Goal: Task Accomplishment & Management: Manage account settings

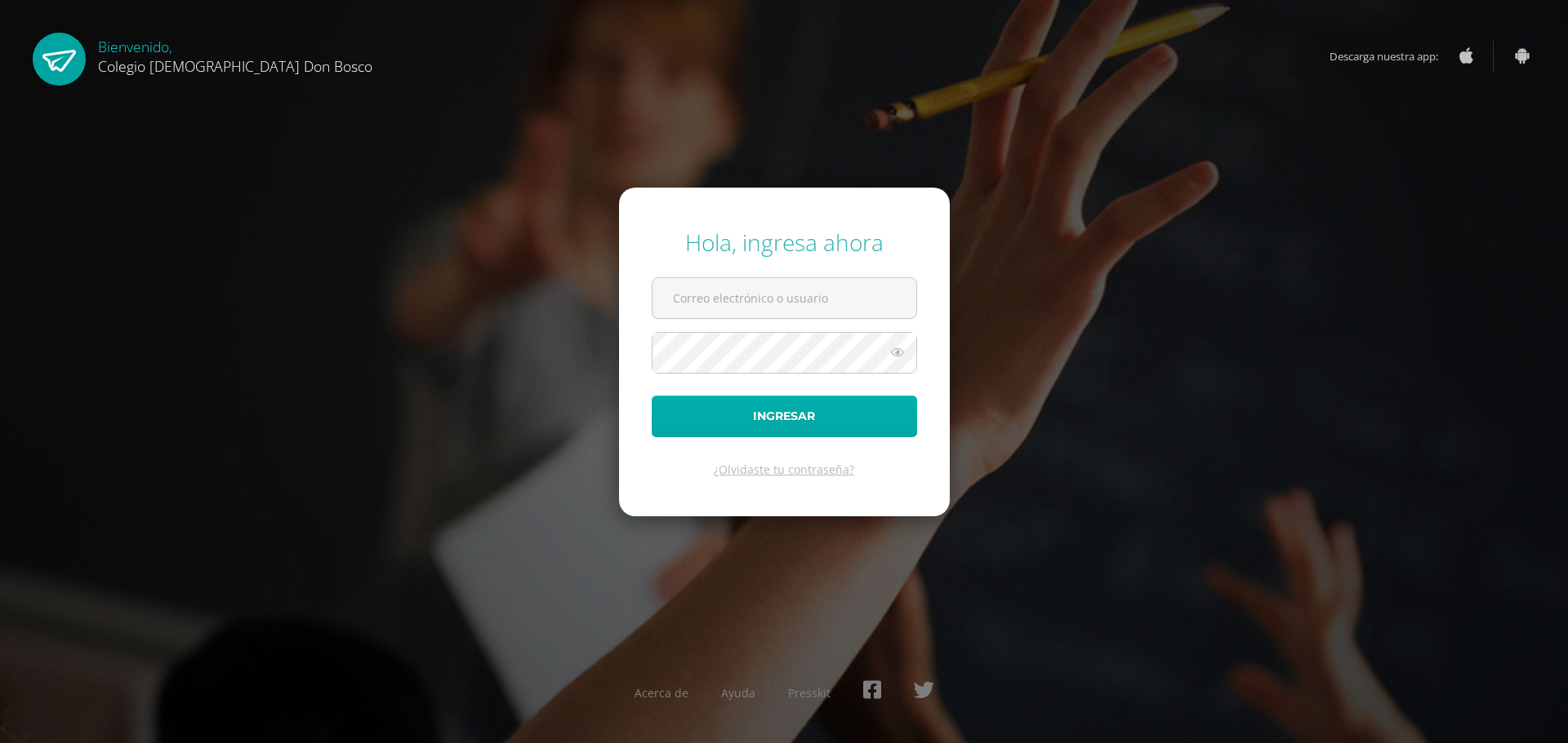
type input "[EMAIL_ADDRESS][DOMAIN_NAME]"
click at [679, 403] on button "Ingresar" at bounding box center [784, 416] width 265 height 42
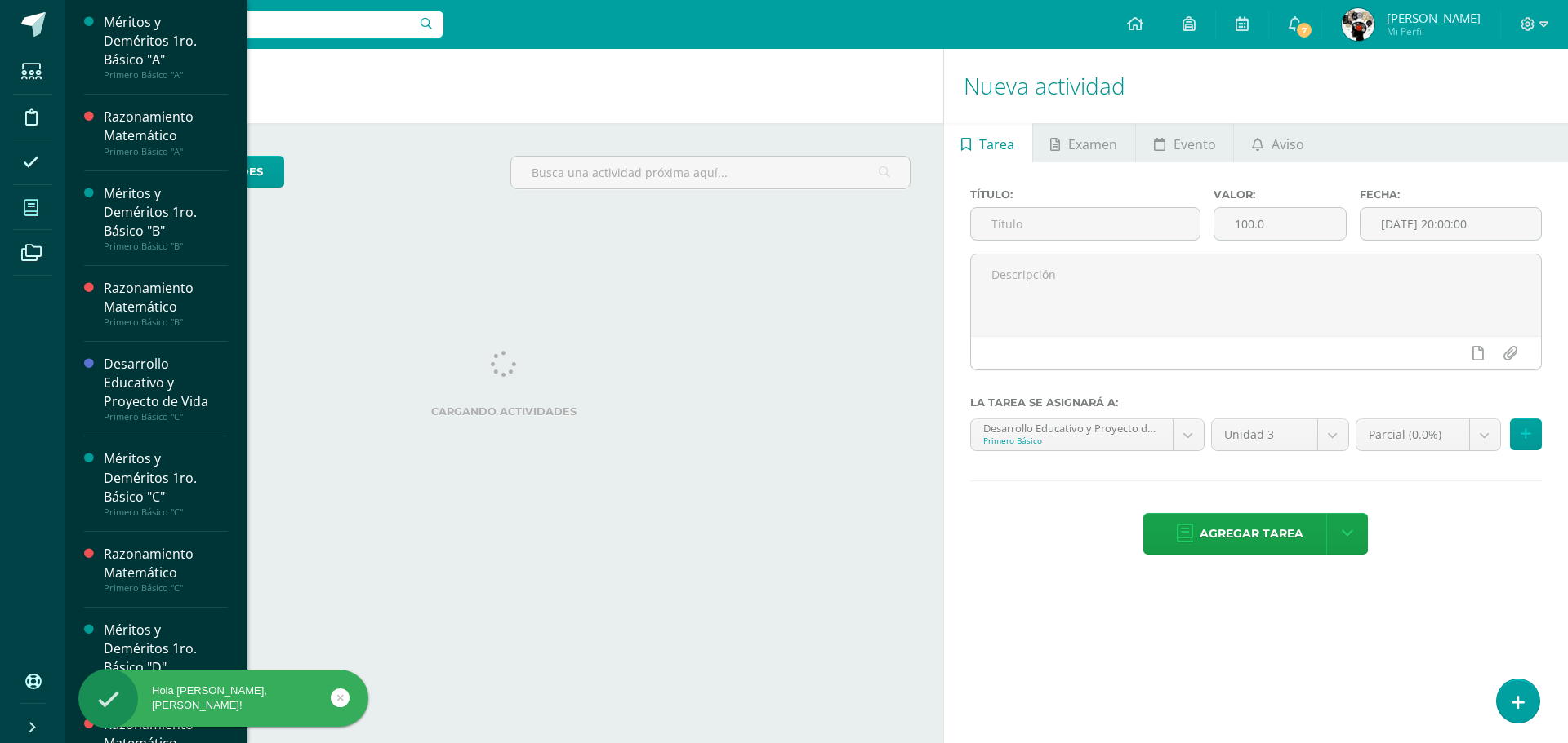
click at [40, 204] on span at bounding box center [31, 208] width 37 height 37
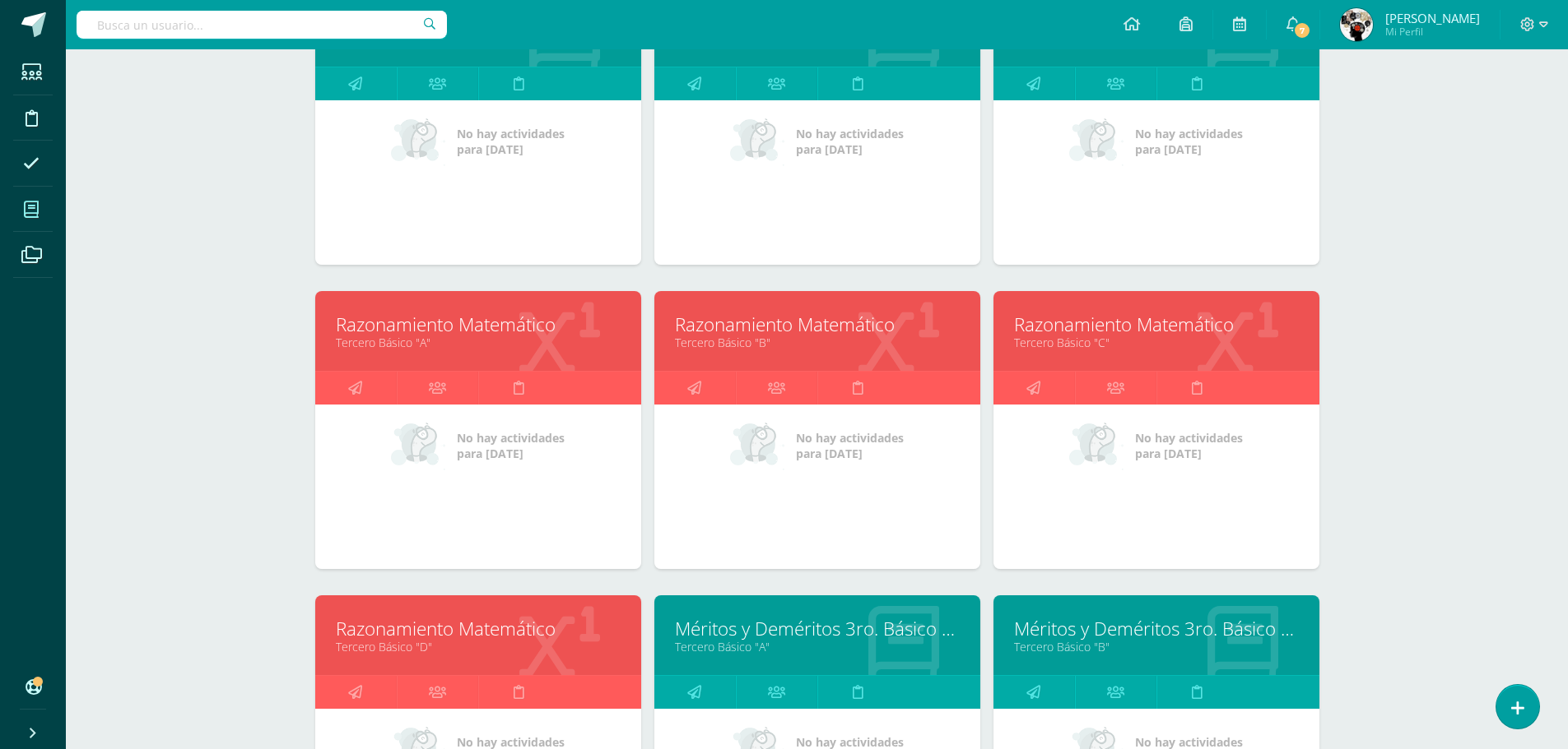
scroll to position [1980, 0]
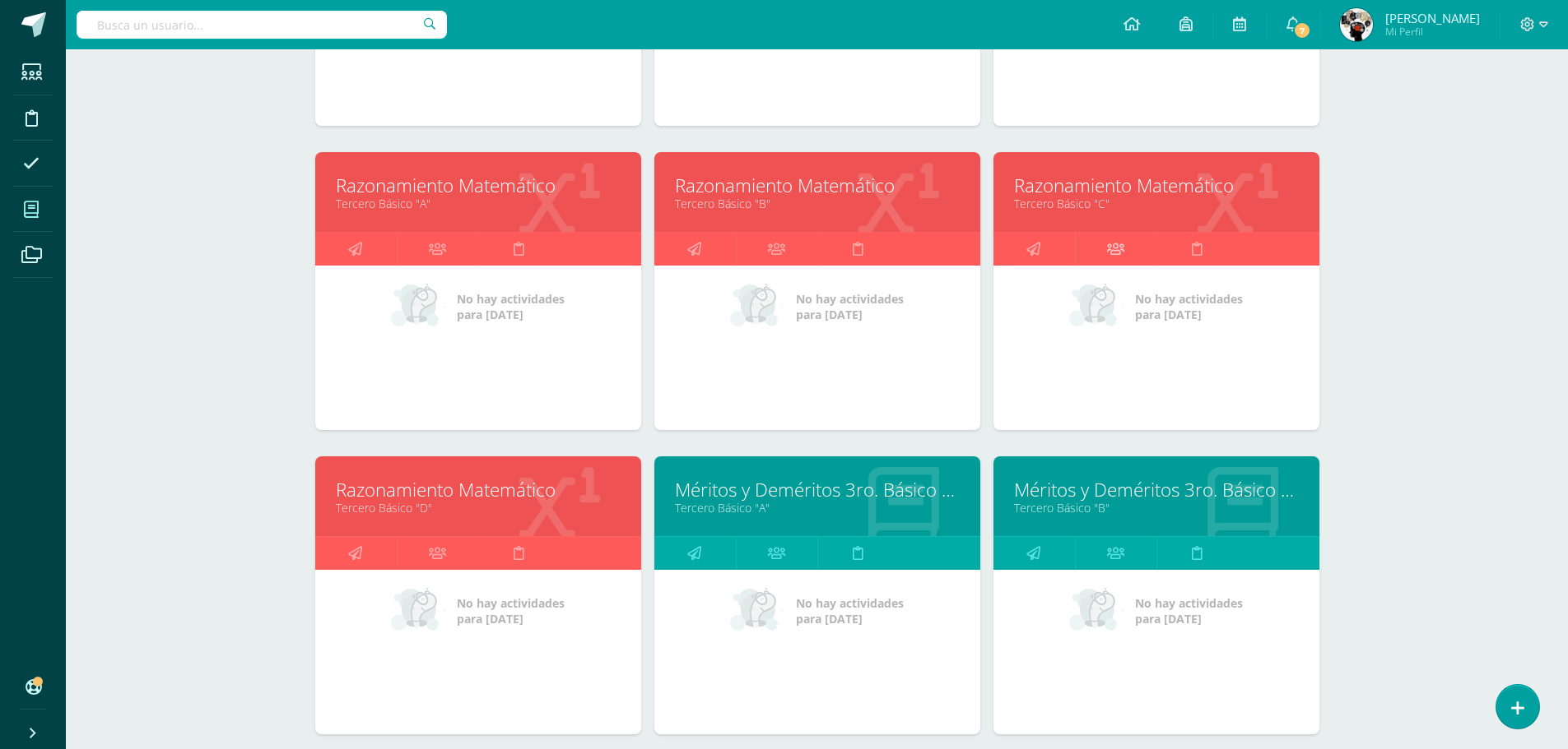
click at [1150, 237] on link at bounding box center [1115, 249] width 82 height 33
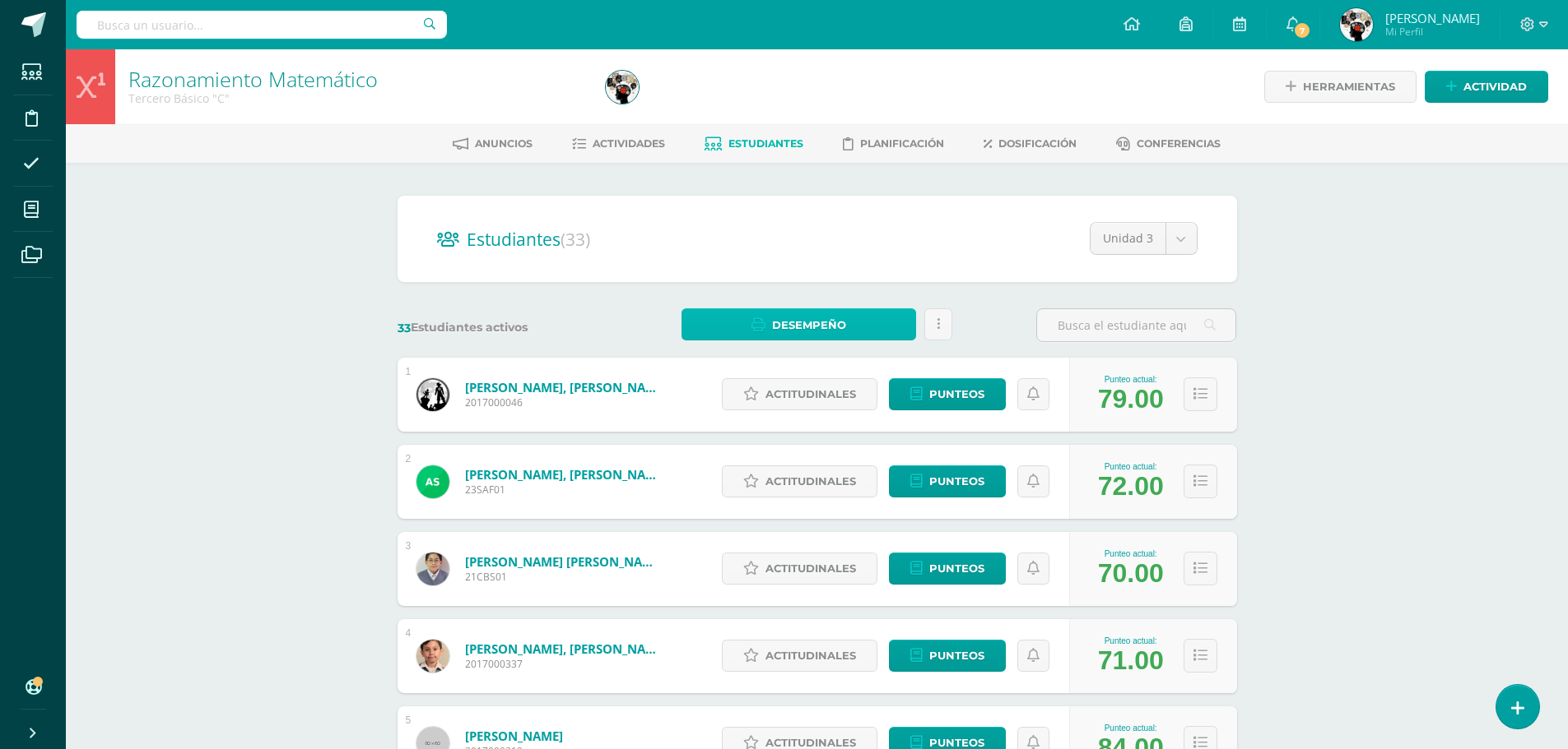
click at [803, 326] on span "Desempeño" at bounding box center [808, 326] width 74 height 31
click at [794, 267] on link "Descargar como PDF" at bounding box center [799, 269] width 175 height 26
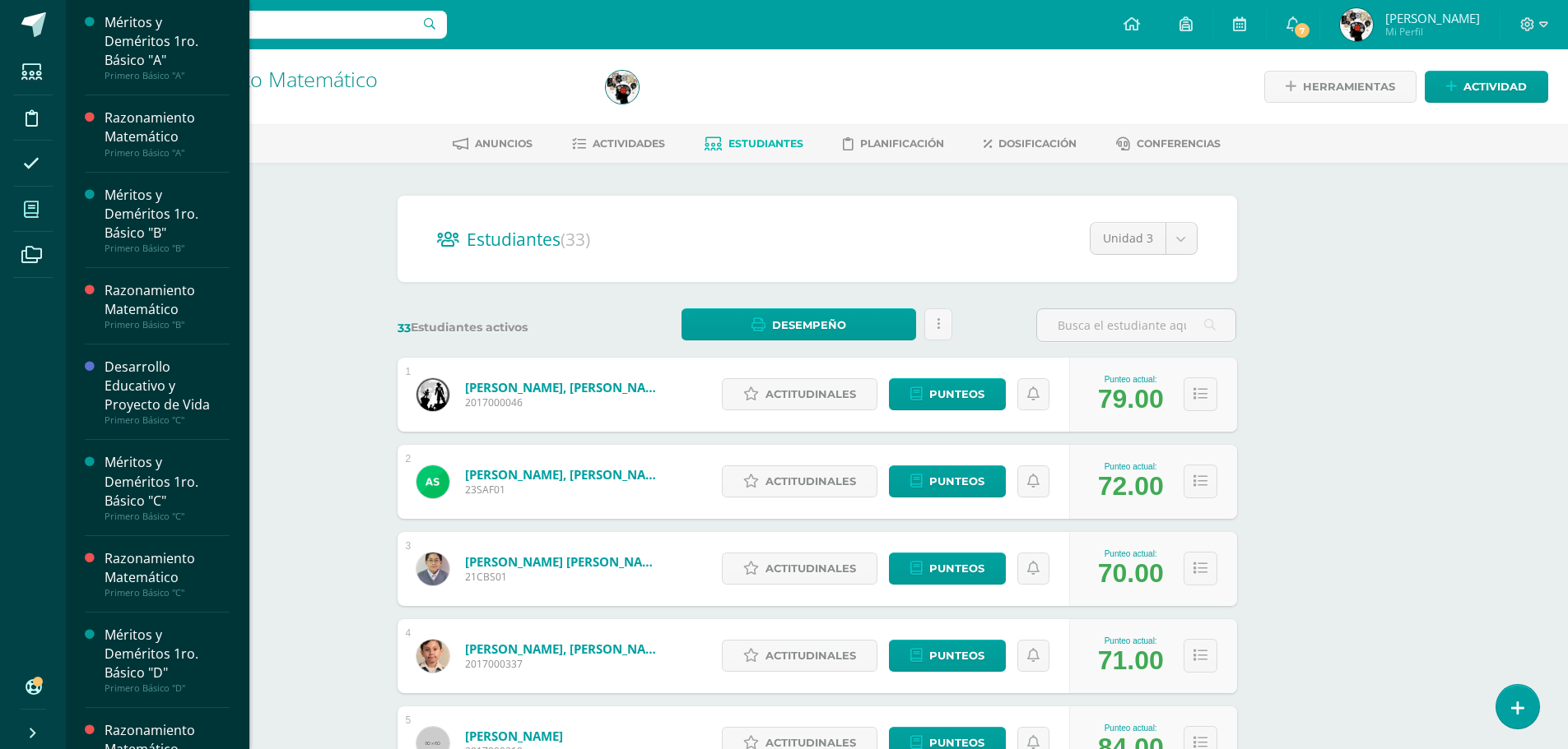
click at [39, 210] on span at bounding box center [32, 209] width 37 height 37
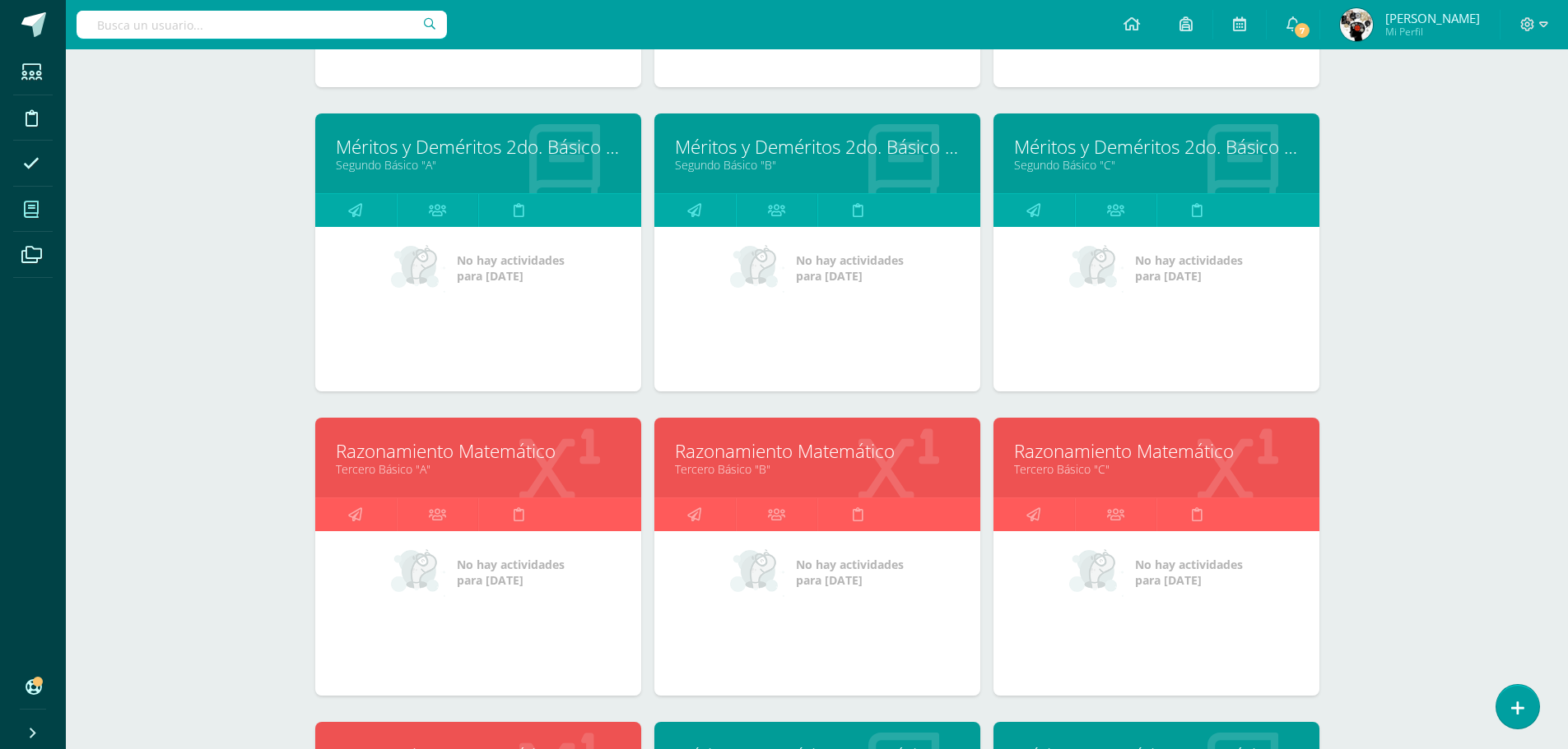
scroll to position [1815, 0]
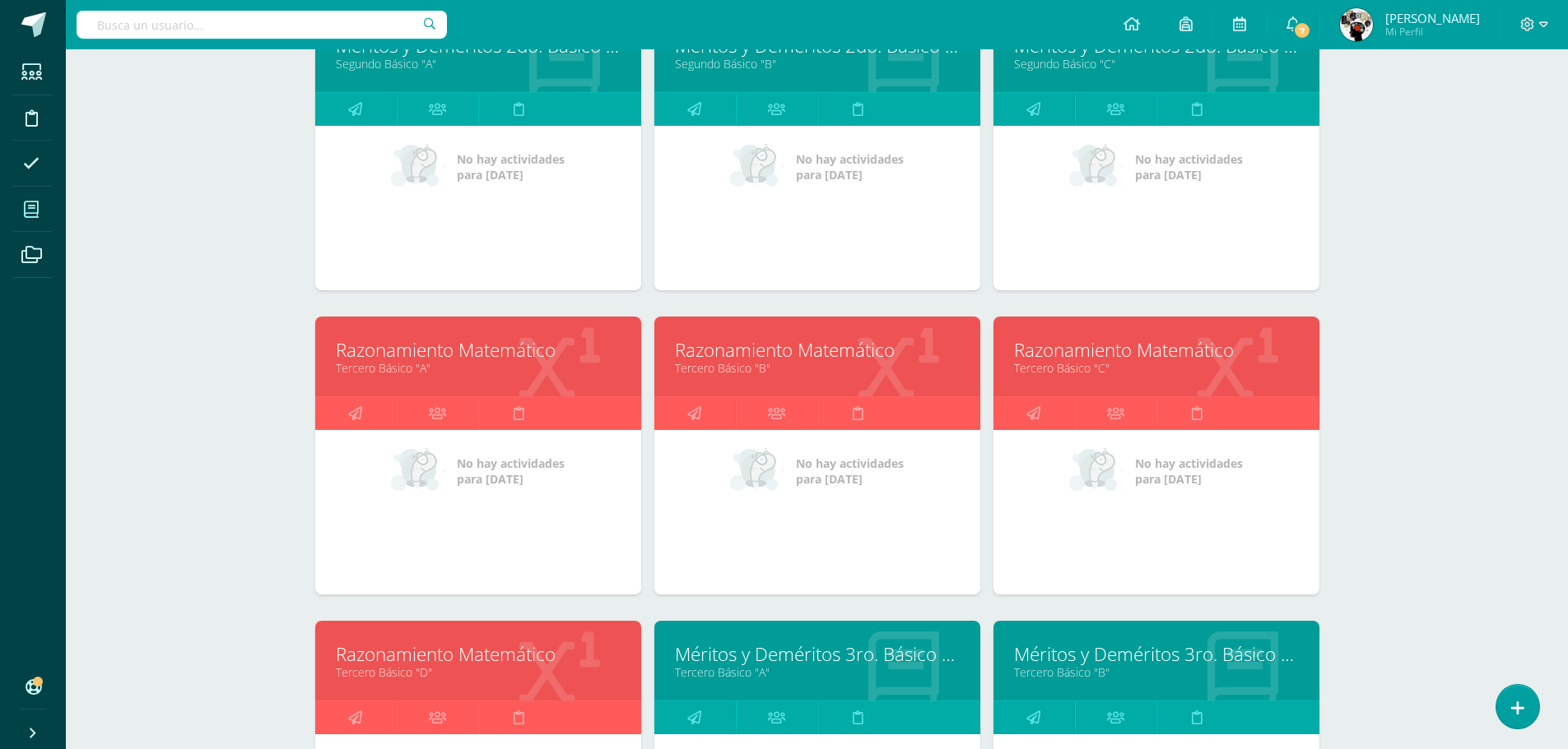
click at [1103, 358] on link "Razonamiento Matemático" at bounding box center [1156, 350] width 284 height 26
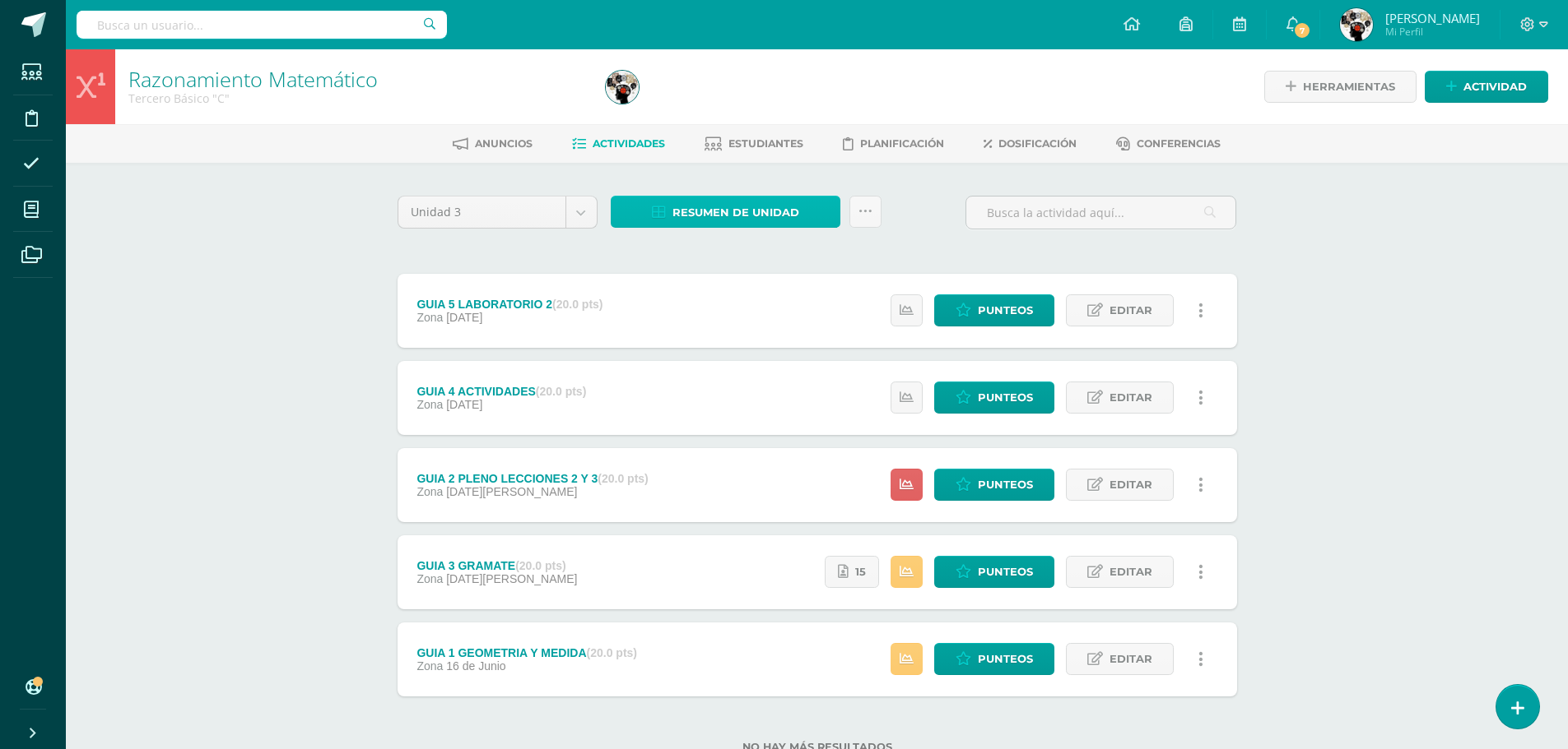
click at [746, 215] on span "Resumen de unidad" at bounding box center [736, 213] width 127 height 31
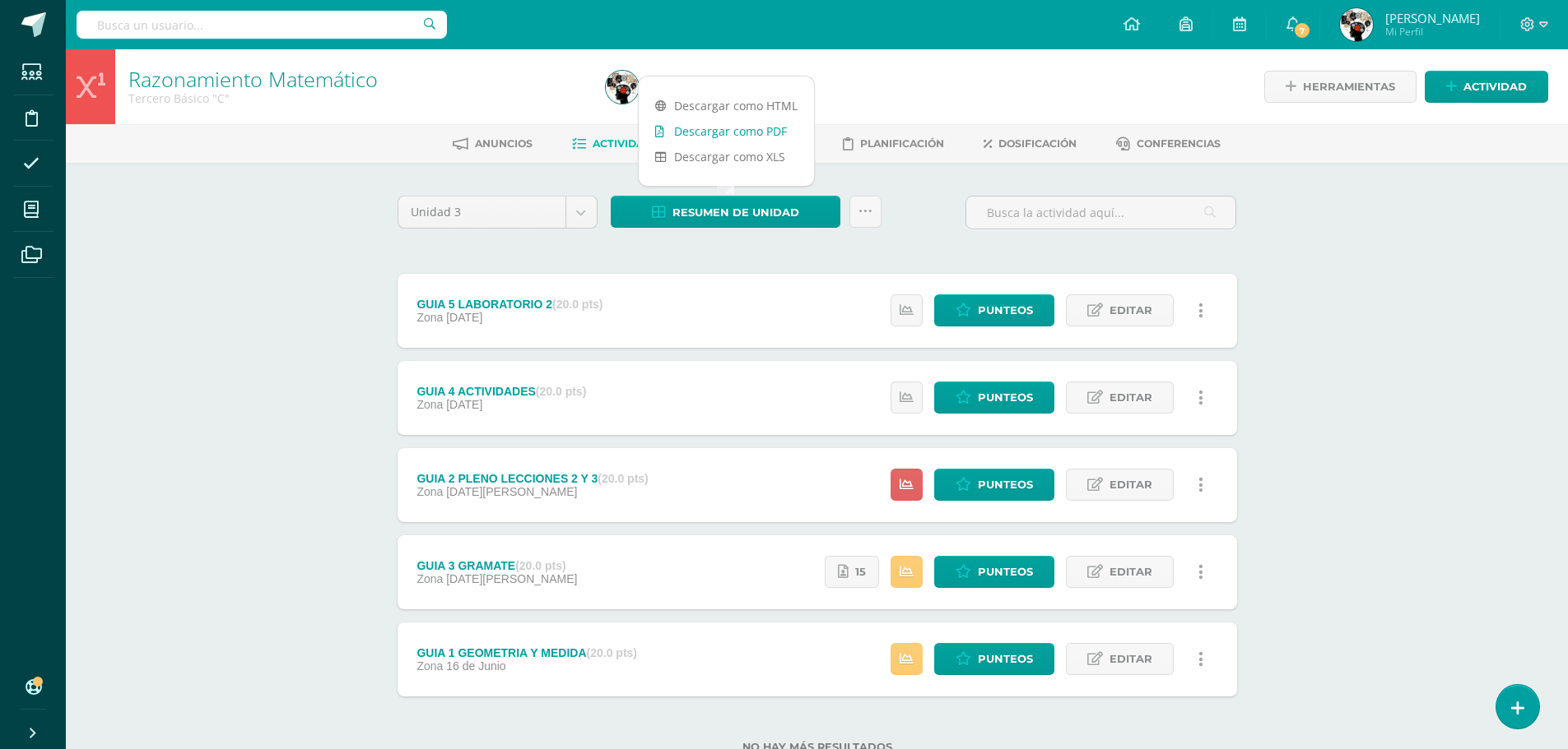
click at [760, 137] on link "Descargar como PDF" at bounding box center [726, 131] width 175 height 26
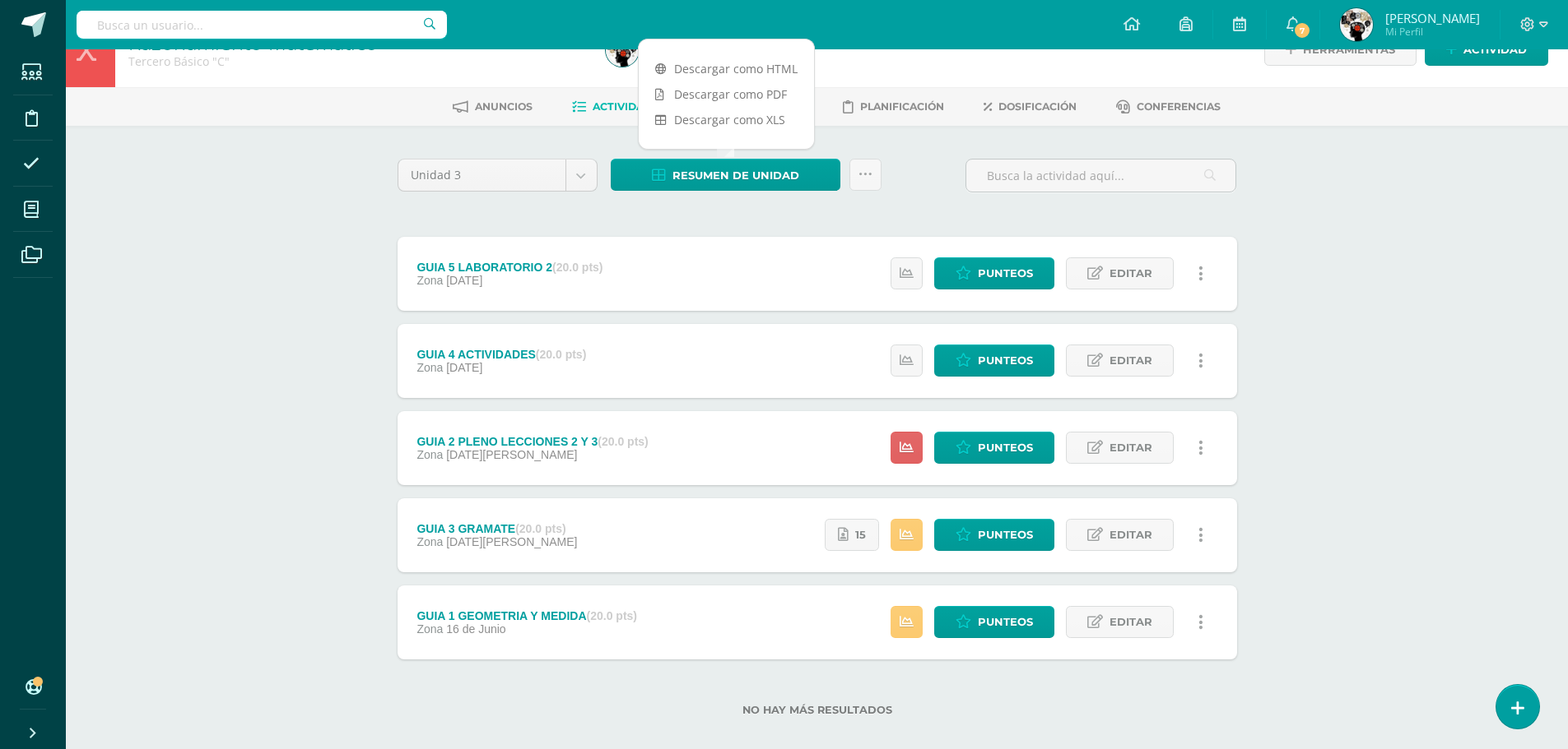
scroll to position [57, 0]
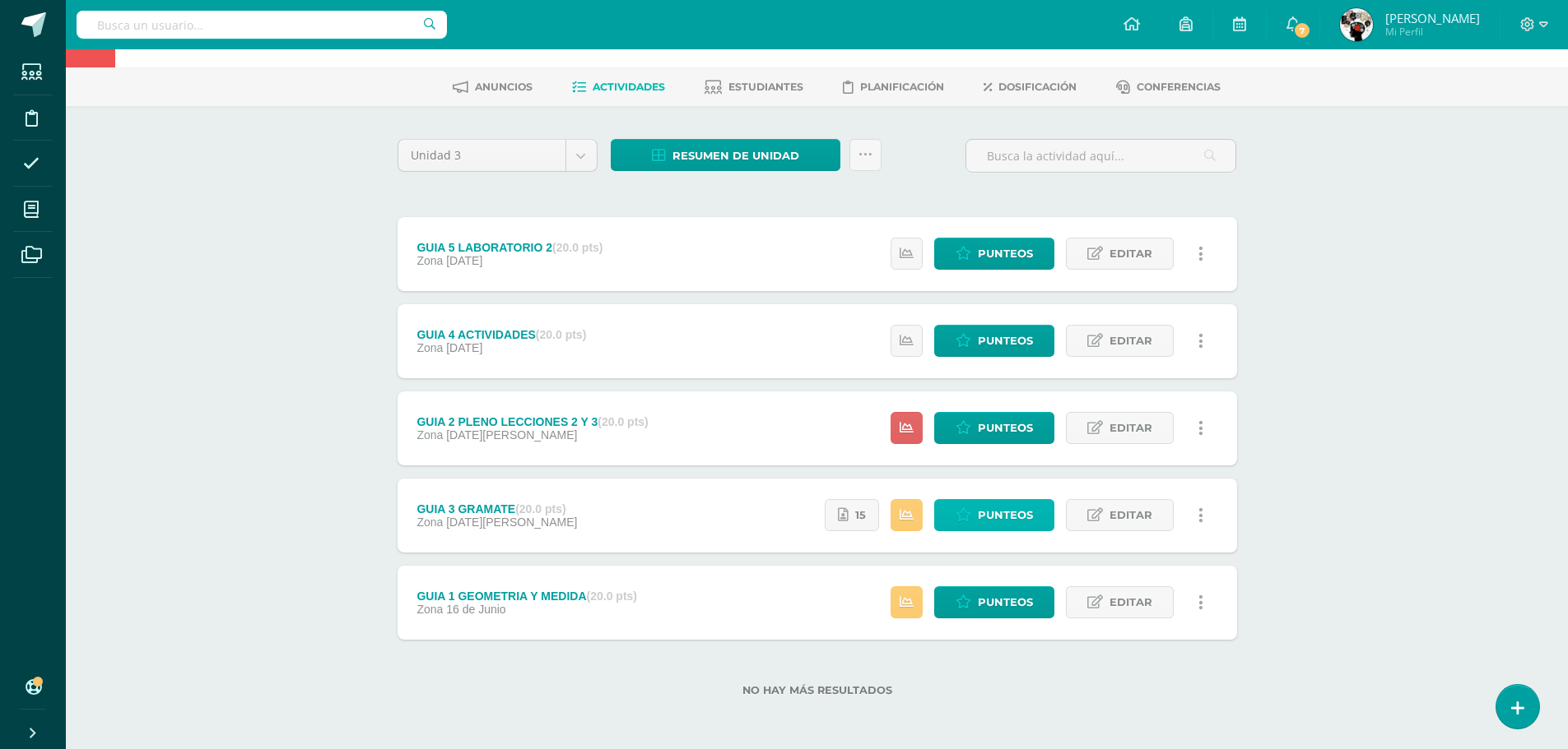
click at [976, 507] on link "Punteos" at bounding box center [993, 515] width 120 height 32
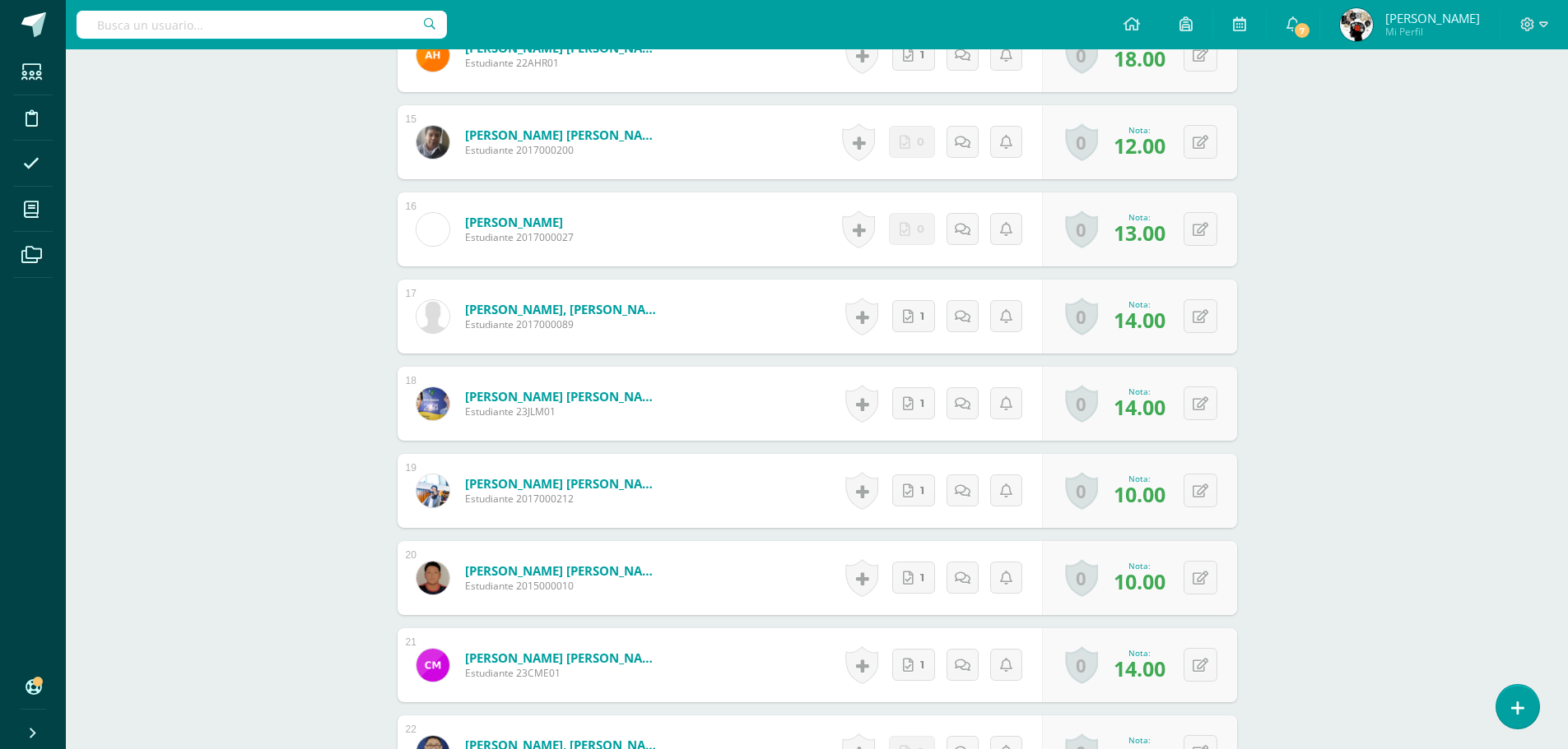
scroll to position [1703, 0]
click at [1197, 491] on button at bounding box center [1212, 491] width 35 height 35
type input "13"
click at [845, 510] on div "Historial de actividad No hay historial para esta actividad 1 Agregar Comentari…" at bounding box center [936, 490] width 203 height 74
click at [772, 501] on form "López Reyes, Josué Rubén Estudiante 2017000212 Nota 13.00 0 Logros Logros obten…" at bounding box center [818, 490] width 840 height 74
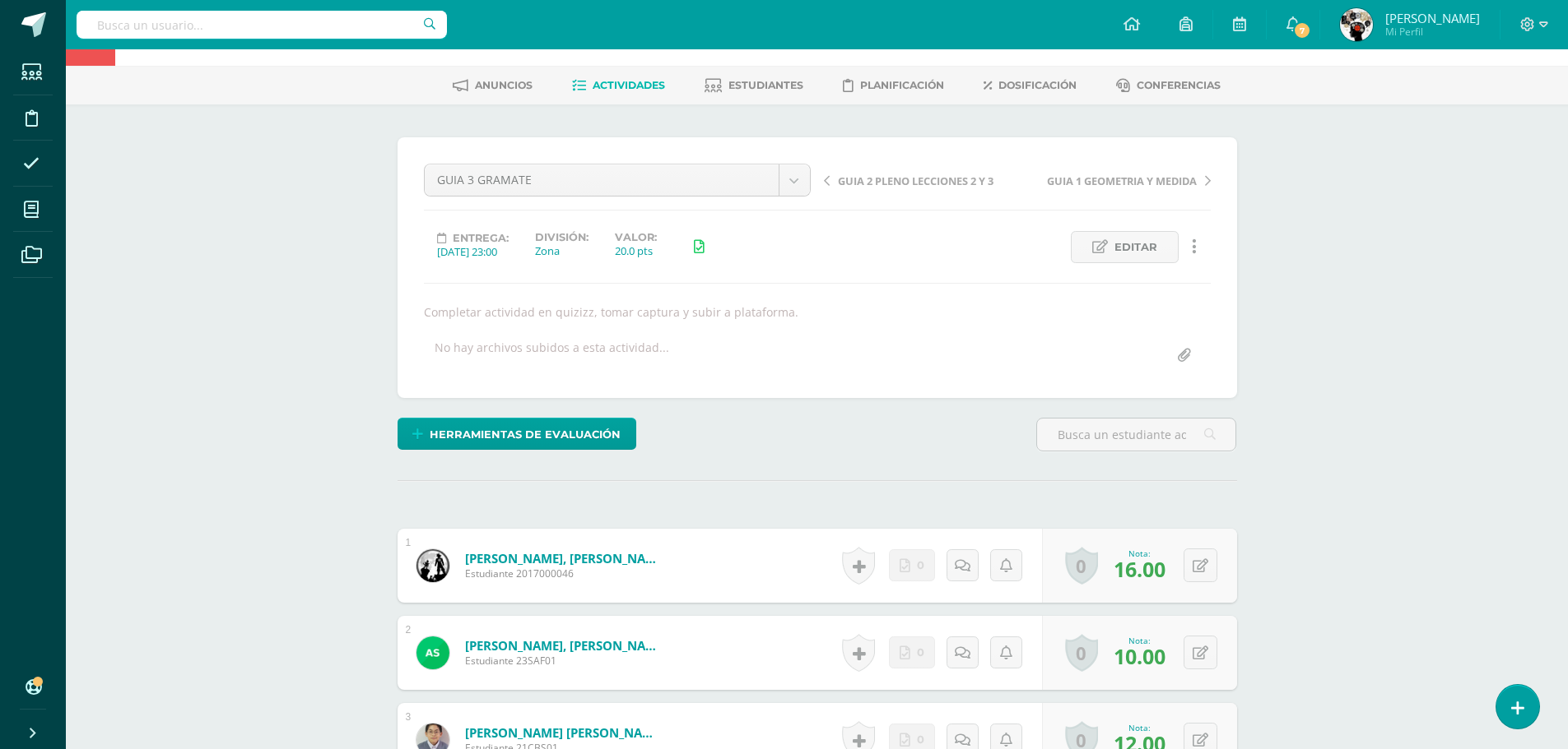
scroll to position [0, 0]
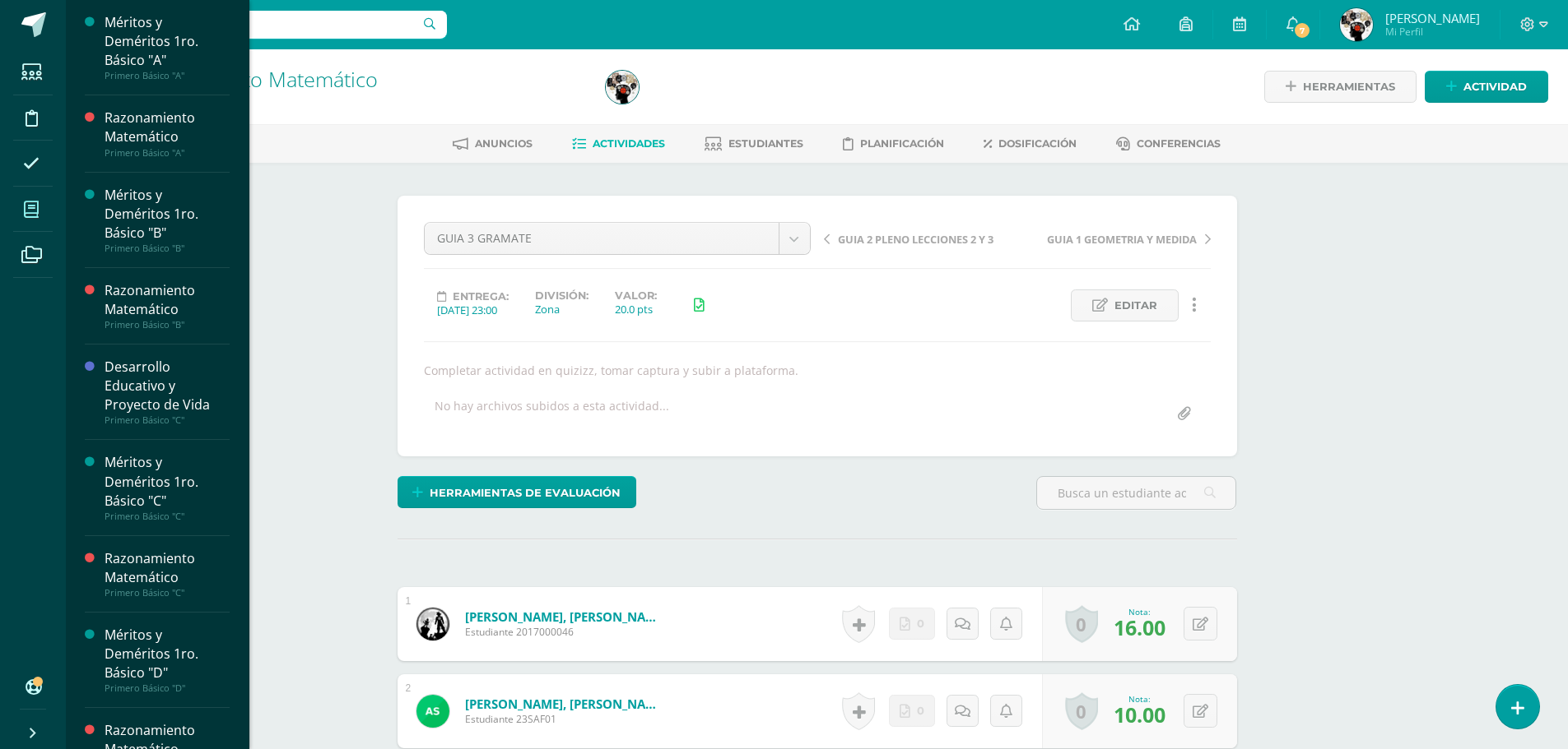
click at [36, 203] on icon at bounding box center [31, 209] width 14 height 16
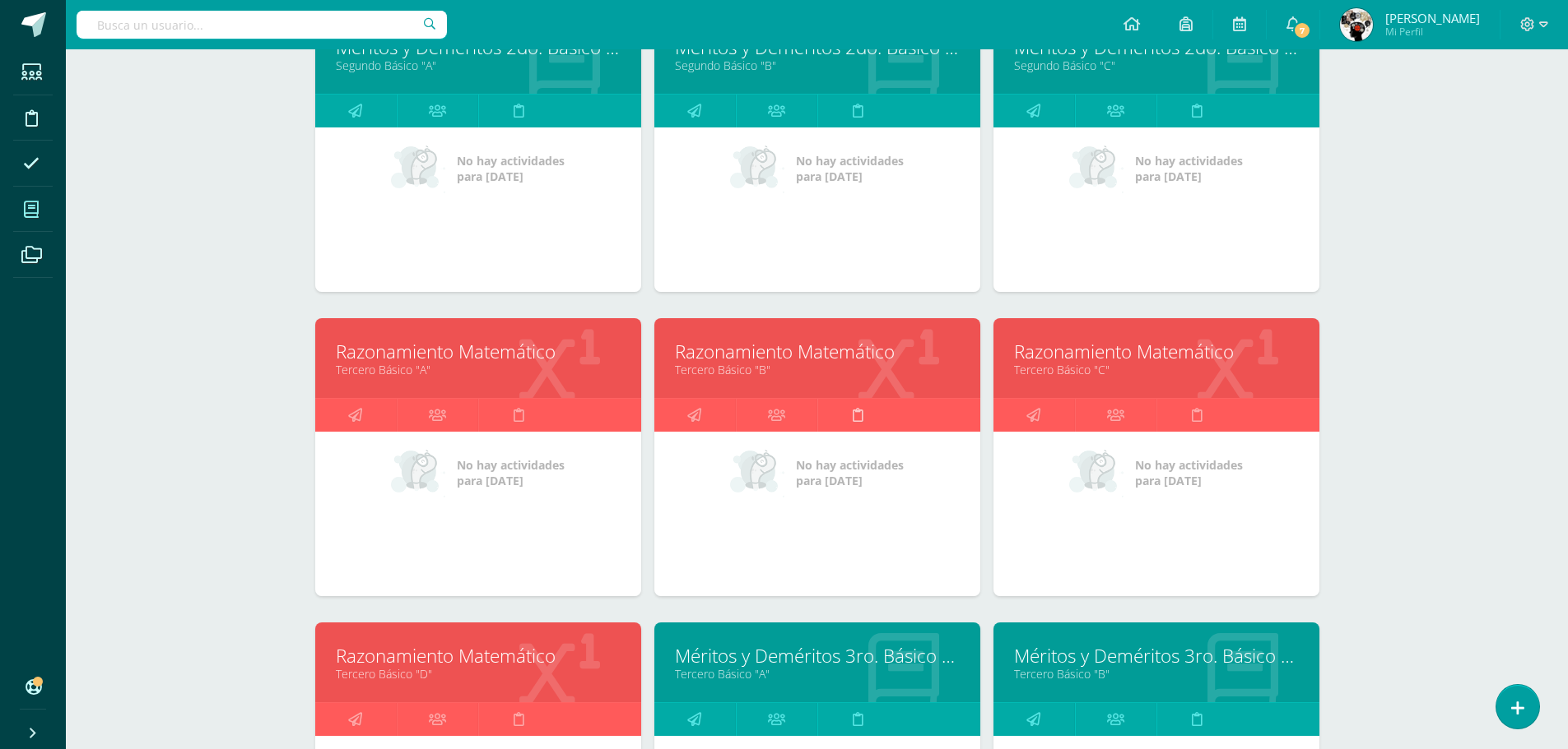
scroll to position [1815, 0]
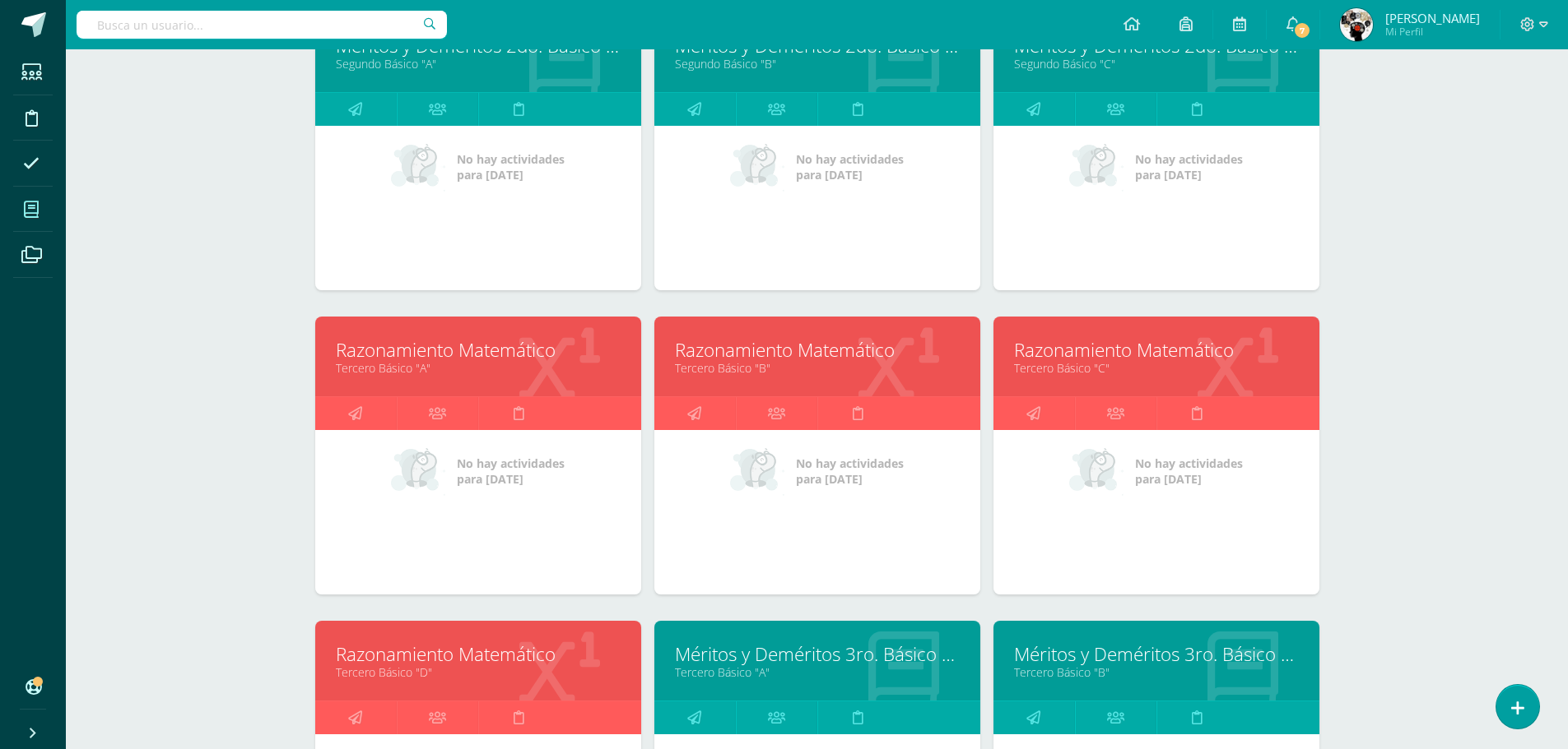
click at [576, 387] on icon at bounding box center [559, 368] width 81 height 81
click at [576, 361] on link "Tercero Básico "A"" at bounding box center [478, 368] width 284 height 15
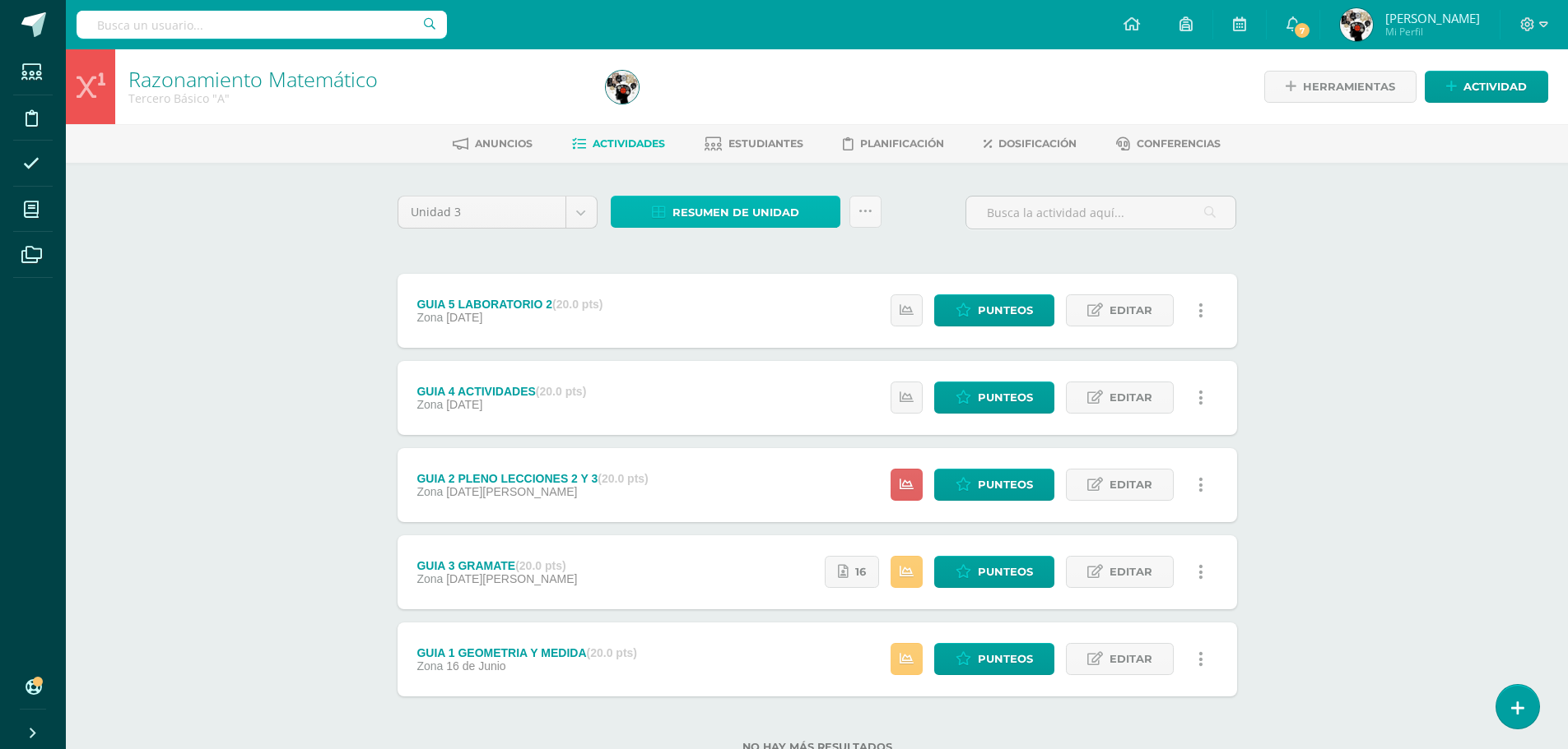
click at [757, 209] on span "Resumen de unidad" at bounding box center [736, 213] width 127 height 31
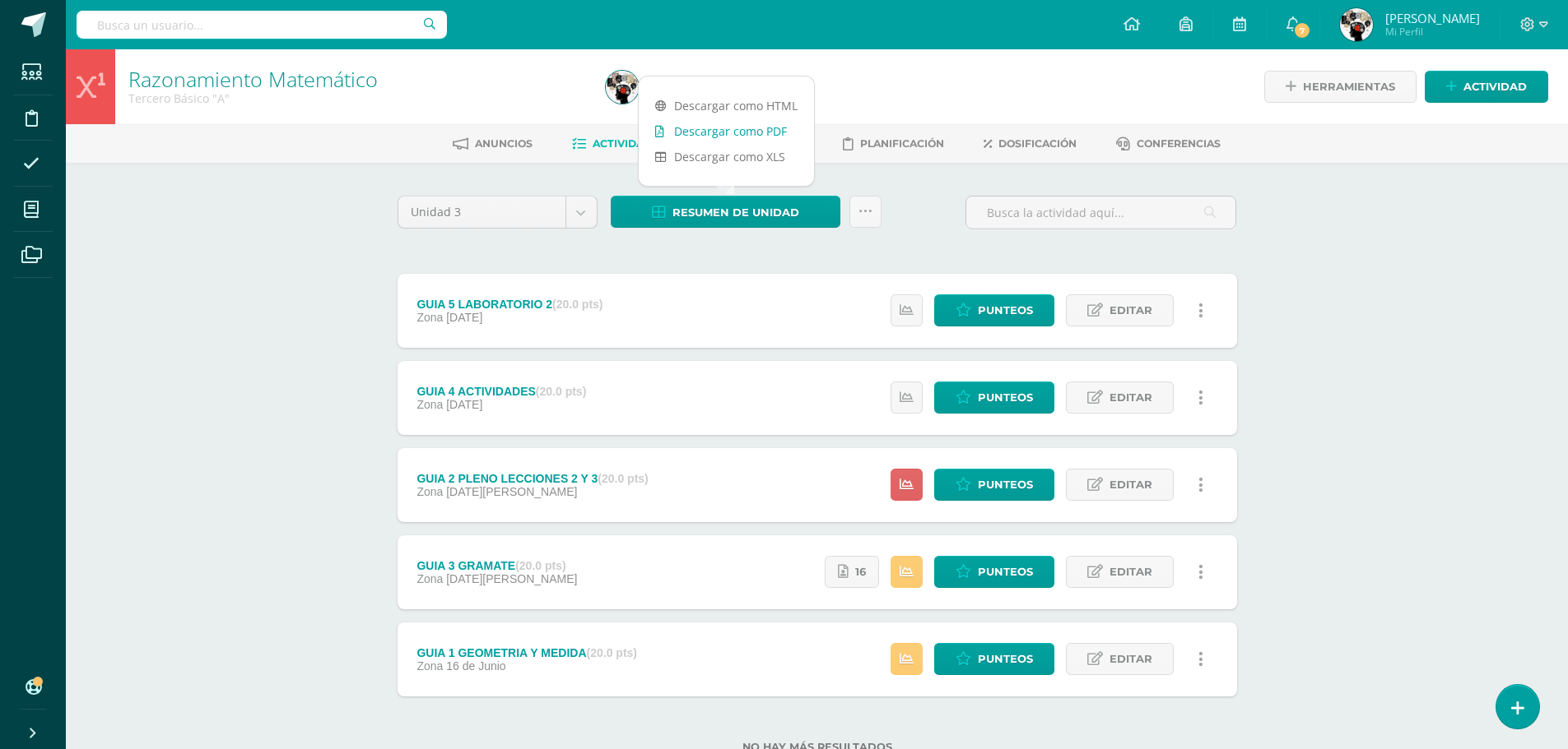
click at [763, 138] on link "Descargar como PDF" at bounding box center [726, 131] width 175 height 26
